Goal: Information Seeking & Learning: Check status

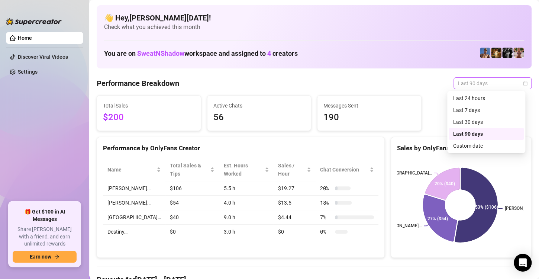
click at [500, 84] on span "Last 90 days" at bounding box center [492, 83] width 69 height 11
click at [471, 117] on div "Last 30 days" at bounding box center [485, 122] width 75 height 12
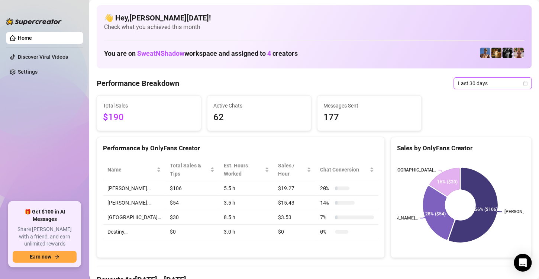
click at [471, 117] on div "Total Sales $190 Active Chats 62 Messages Sent 177" at bounding box center [314, 113] width 441 height 36
click at [501, 80] on span "Last 30 days" at bounding box center [492, 83] width 69 height 11
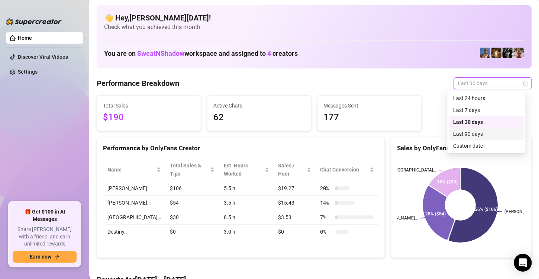
click at [491, 129] on div "Last 90 days" at bounding box center [485, 134] width 75 height 12
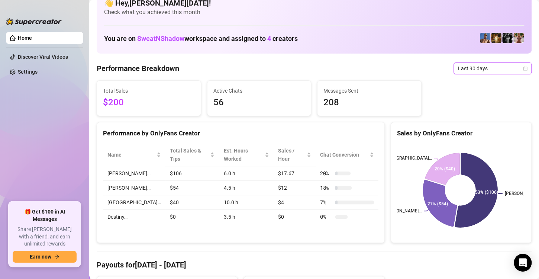
scroll to position [10, 0]
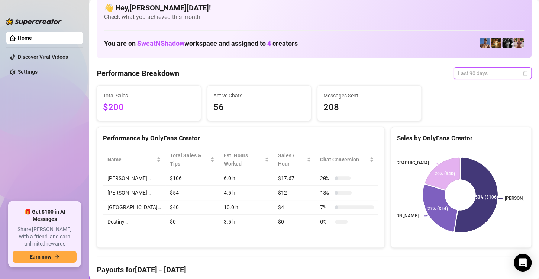
click at [509, 74] on span "Last 90 days" at bounding box center [492, 73] width 69 height 11
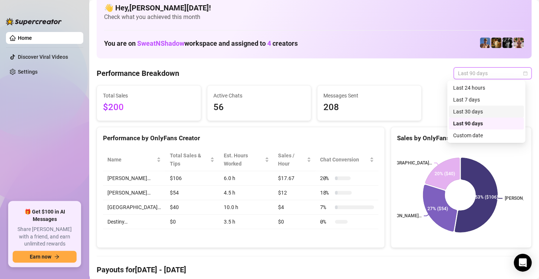
click at [494, 107] on div "Last 30 days" at bounding box center [486, 111] width 66 height 8
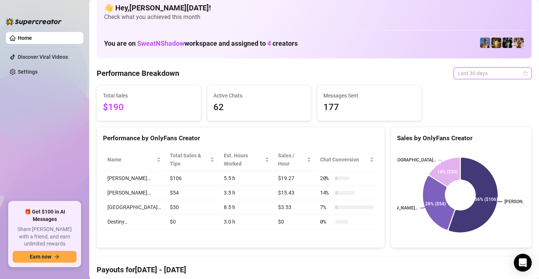
click at [504, 70] on span "Last 30 days" at bounding box center [492, 73] width 69 height 11
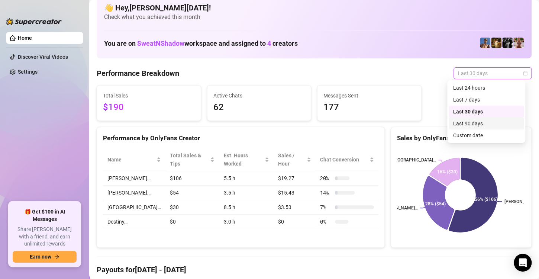
click at [491, 126] on div "Last 90 days" at bounding box center [486, 123] width 66 height 8
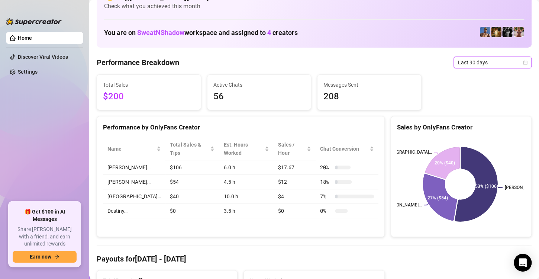
scroll to position [21, 0]
click at [429, 91] on div "Total Sales $200 Active Chats 56 Messages Sent 208" at bounding box center [314, 92] width 441 height 36
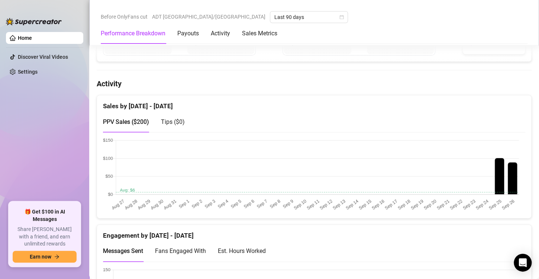
scroll to position [333, 0]
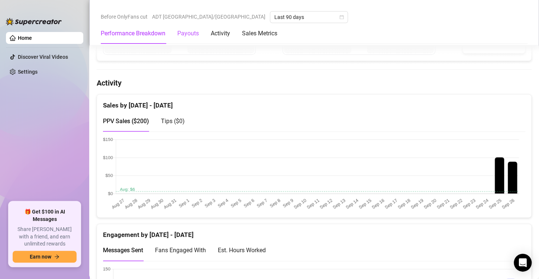
click at [195, 33] on div "Payouts" at bounding box center [188, 33] width 22 height 9
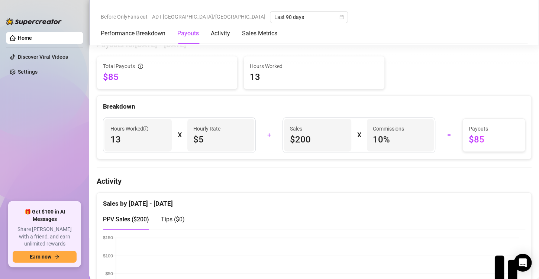
scroll to position [224, 0]
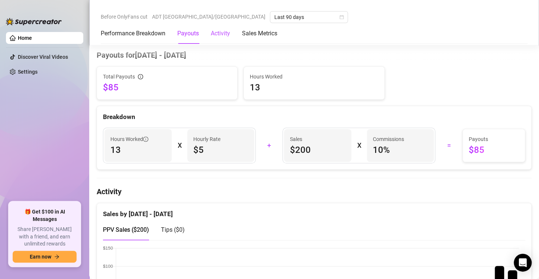
click at [221, 33] on div "Activity" at bounding box center [220, 33] width 19 height 9
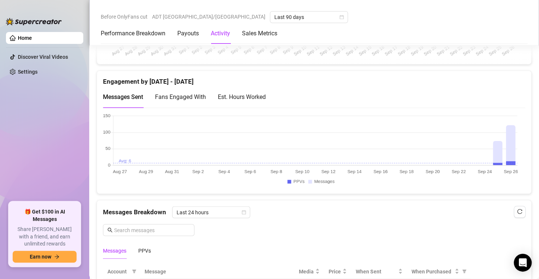
scroll to position [487, 0]
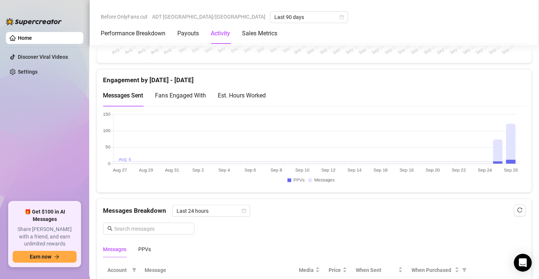
click at [202, 92] on span "Fans Engaged With" at bounding box center [180, 95] width 51 height 7
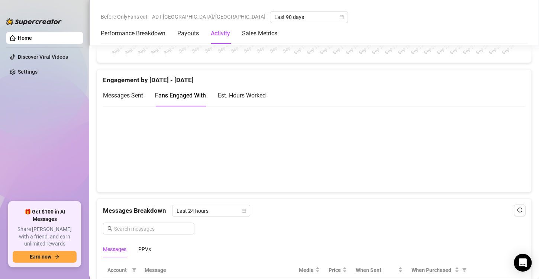
click at [233, 91] on div "Est. Hours Worked" at bounding box center [242, 95] width 48 height 9
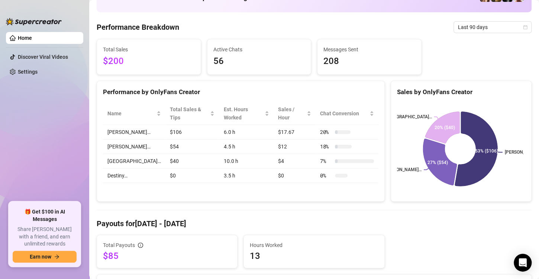
scroll to position [0, 0]
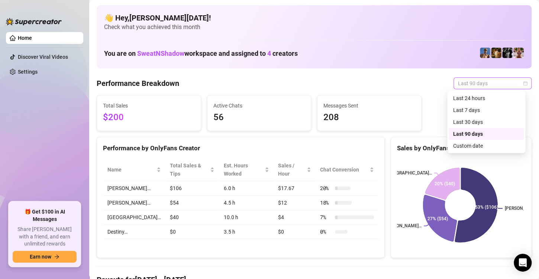
click at [468, 83] on span "Last 90 days" at bounding box center [492, 83] width 69 height 11
click at [469, 119] on div "Last 30 days" at bounding box center [486, 122] width 66 height 8
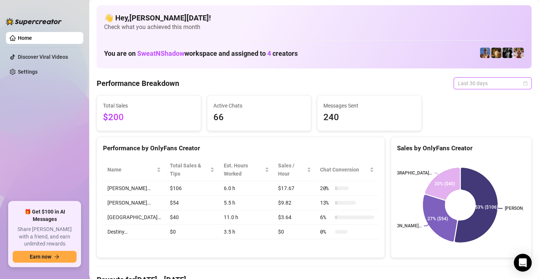
click at [494, 83] on span "Last 30 days" at bounding box center [492, 83] width 69 height 11
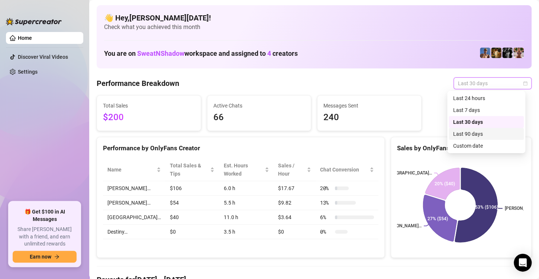
click at [485, 131] on div "Last 90 days" at bounding box center [486, 134] width 66 height 8
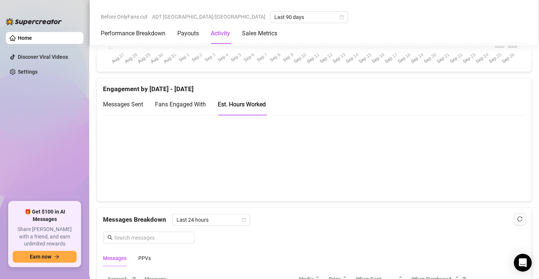
scroll to position [487, 0]
